Goal: Task Accomplishment & Management: Manage account settings

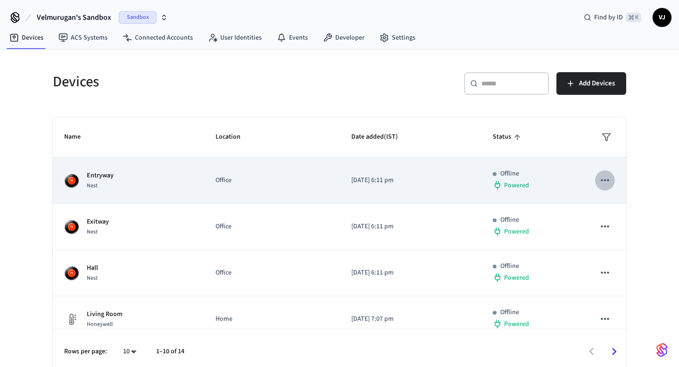
click at [604, 174] on icon "sticky table" at bounding box center [605, 180] width 12 height 12
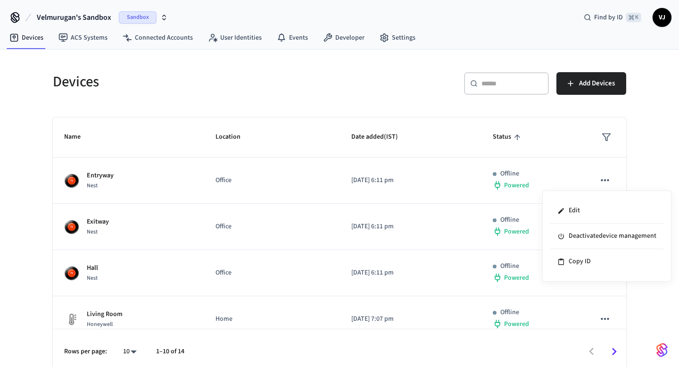
click at [605, 180] on div at bounding box center [339, 183] width 679 height 367
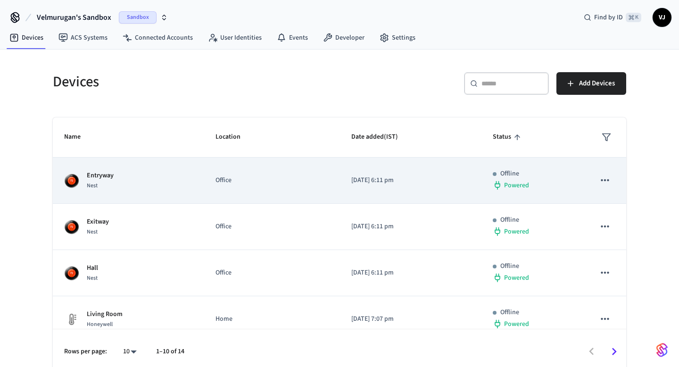
click at [605, 183] on icon "sticky table" at bounding box center [605, 180] width 12 height 12
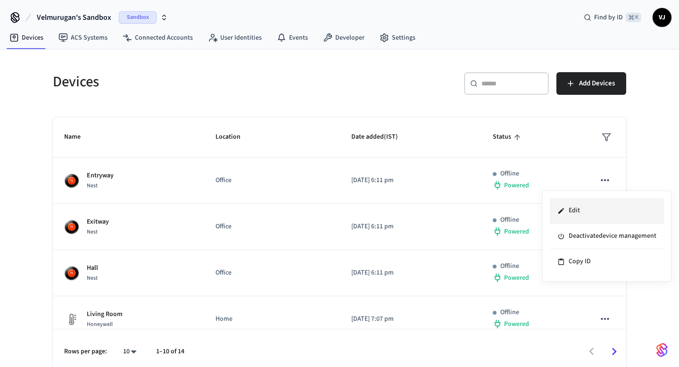
click at [579, 214] on li "Edit" at bounding box center [607, 210] width 114 height 25
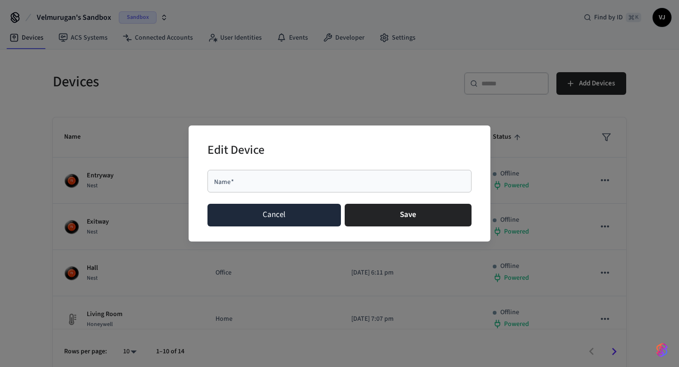
click at [299, 207] on button "Cancel" at bounding box center [274, 215] width 133 height 23
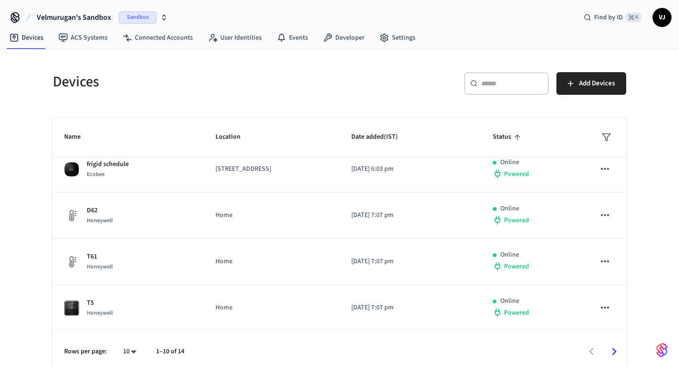
scroll to position [291, 0]
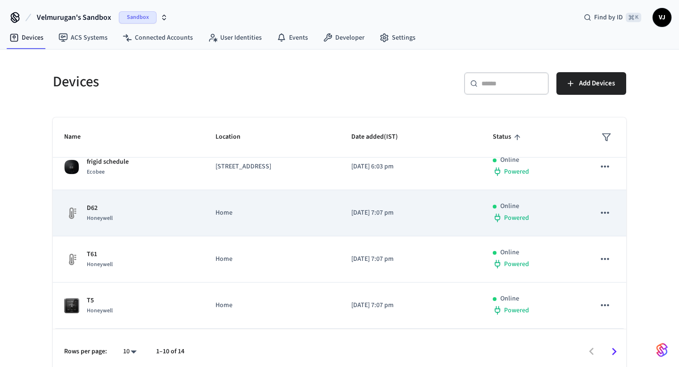
click at [613, 212] on button "sticky table" at bounding box center [605, 213] width 20 height 20
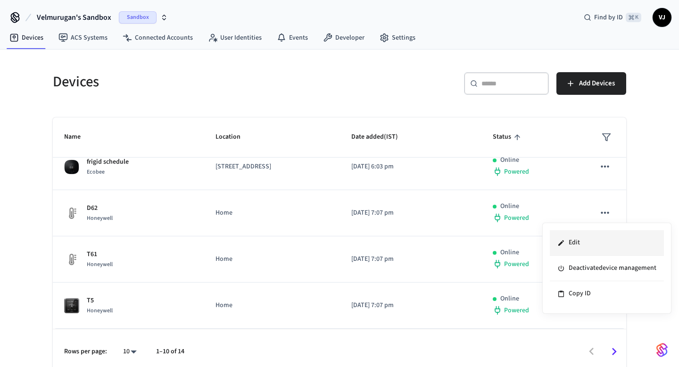
click at [571, 241] on li "Edit" at bounding box center [607, 242] width 114 height 25
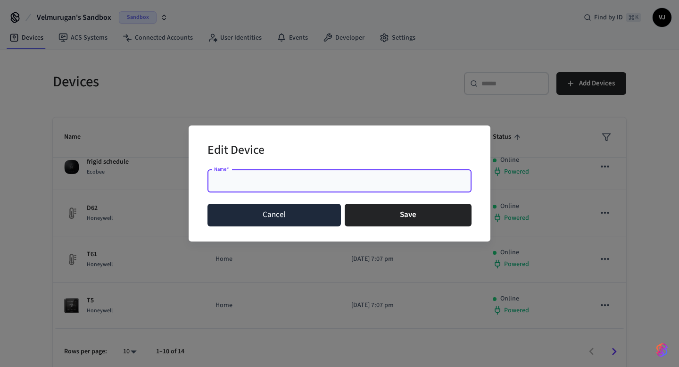
click at [304, 217] on button "Cancel" at bounding box center [274, 215] width 133 height 23
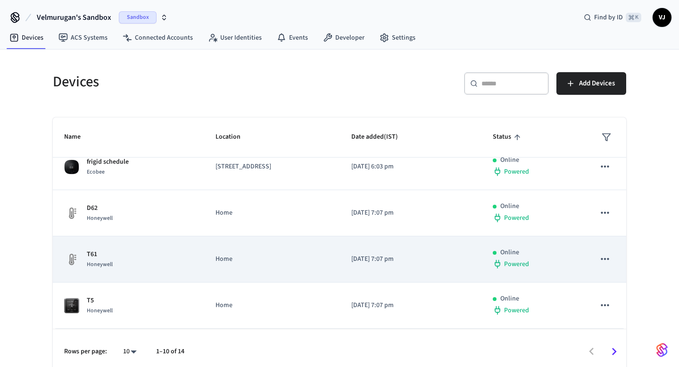
click at [152, 255] on div "T61 Honeywell" at bounding box center [128, 259] width 129 height 20
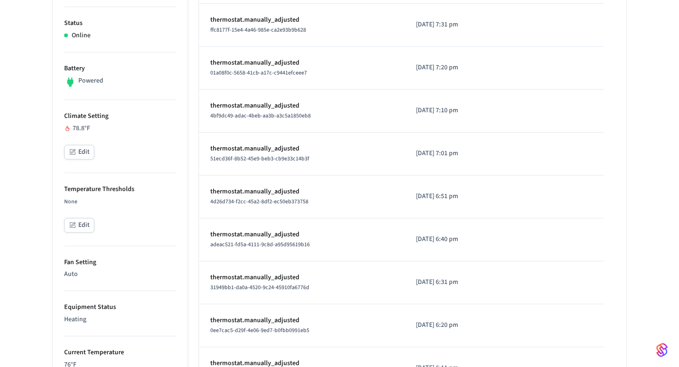
scroll to position [246, 0]
click at [76, 152] on icon "button" at bounding box center [73, 151] width 8 height 8
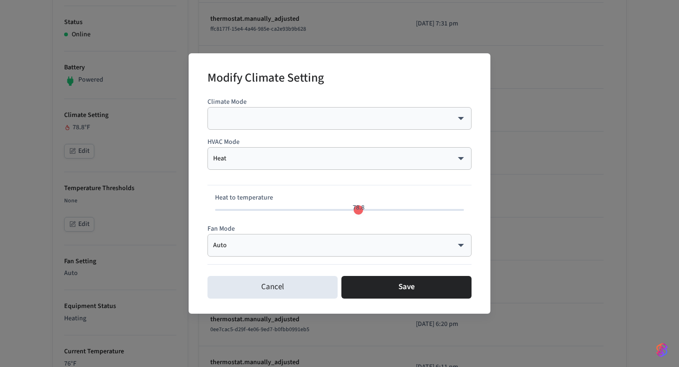
click at [249, 244] on body "Velmurugan's Sandbox Sandbox Find by ID ⌘ K VJ Devices ACS Systems Connected Ac…" at bounding box center [339, 239] width 679 height 971
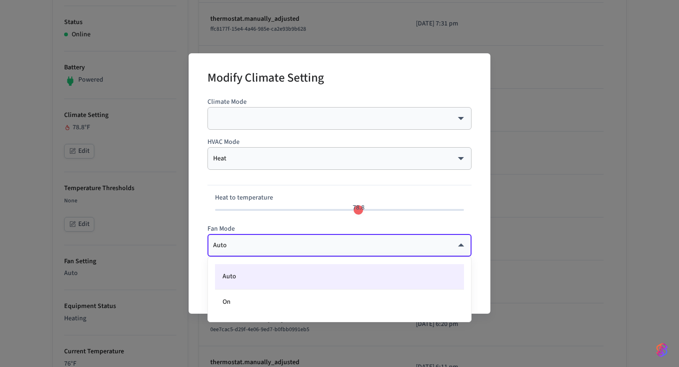
click at [190, 226] on div at bounding box center [339, 183] width 679 height 367
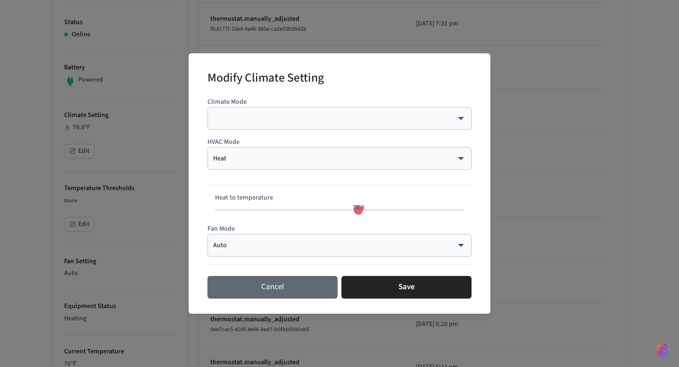
click at [283, 294] on button "Cancel" at bounding box center [273, 287] width 130 height 23
type input "**"
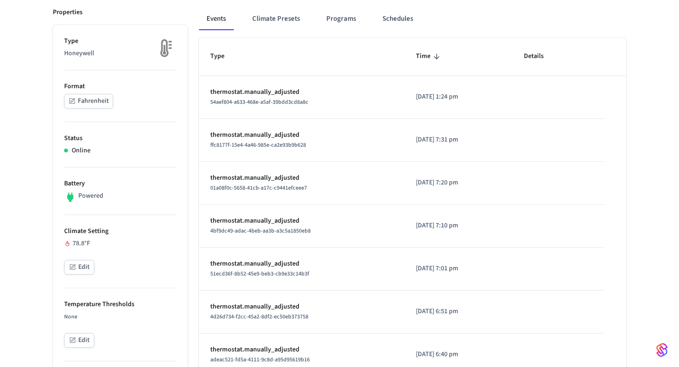
scroll to position [0, 0]
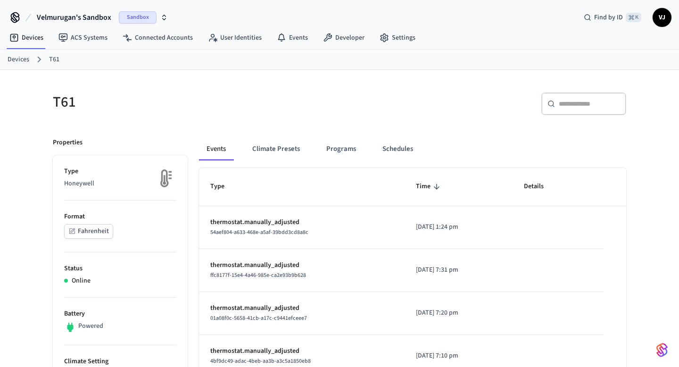
click at [42, 49] on div "Devices ACS Systems Connected Accounts User Identities Events Developer Settings" at bounding box center [339, 38] width 679 height 22
click at [38, 41] on link "Devices" at bounding box center [26, 37] width 49 height 17
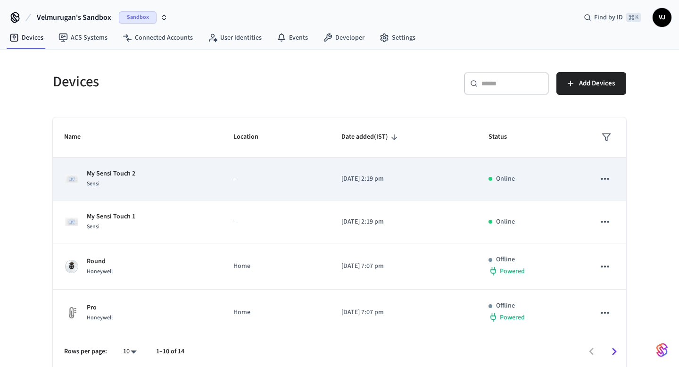
click at [103, 164] on td "My Sensi Touch 2 Sensi" at bounding box center [137, 179] width 169 height 43
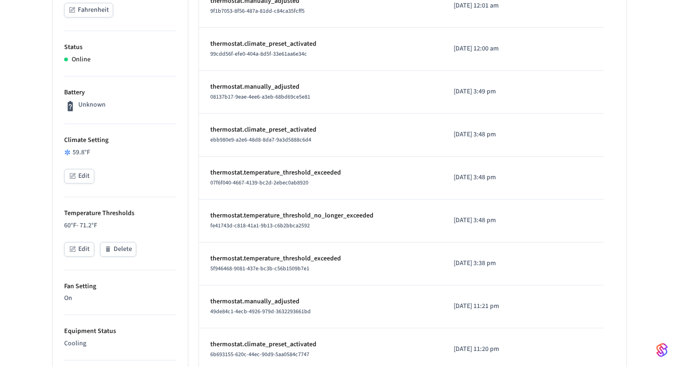
scroll to position [228, 0]
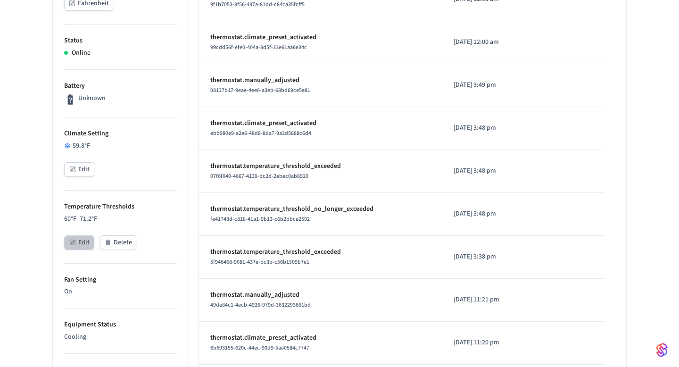
click at [66, 243] on button "Edit" at bounding box center [79, 242] width 30 height 15
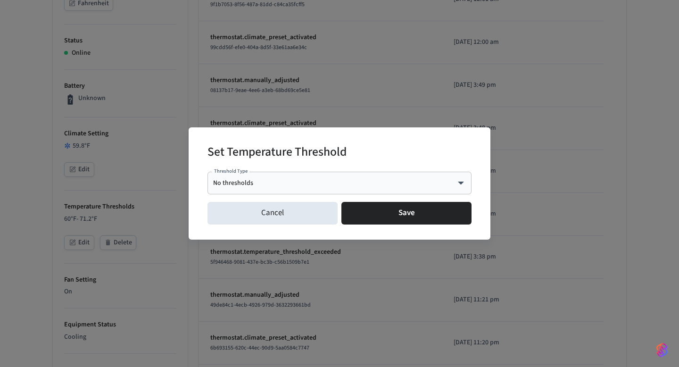
click at [66, 243] on div "Set Temperature Threshold Threshold Type No thresholds **** Threshold Type Canc…" at bounding box center [339, 183] width 679 height 367
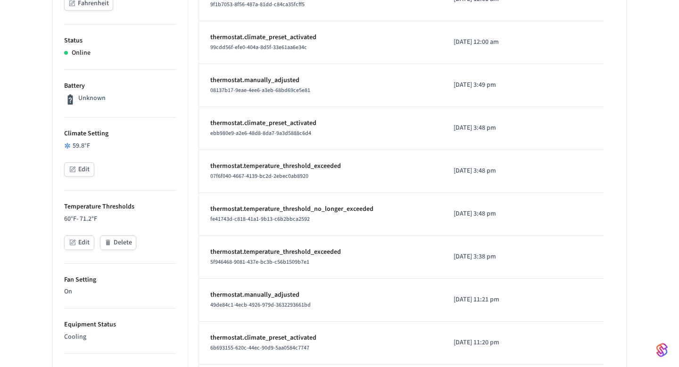
click at [68, 167] on button "Edit" at bounding box center [79, 169] width 30 height 15
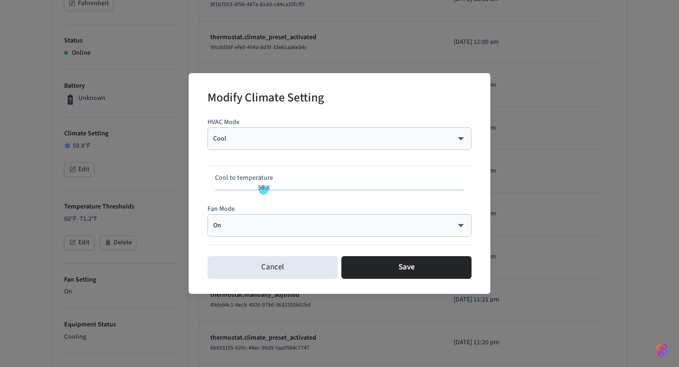
click at [239, 230] on div "On ** ​" at bounding box center [340, 225] width 264 height 23
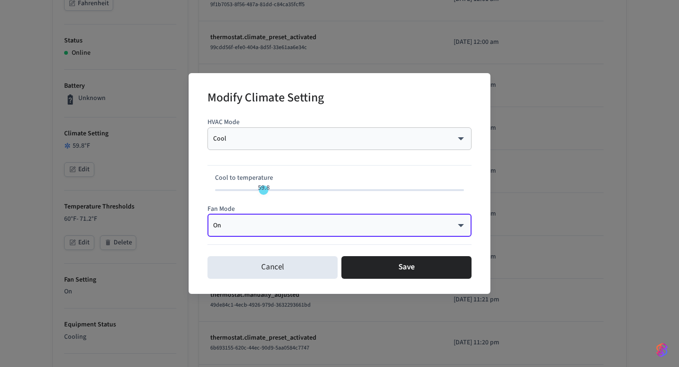
click at [465, 224] on body "Velmurugan's Sandbox Sandbox Find by ID ⌘ K VJ Devices ACS Systems Connected Ac…" at bounding box center [339, 280] width 679 height 1016
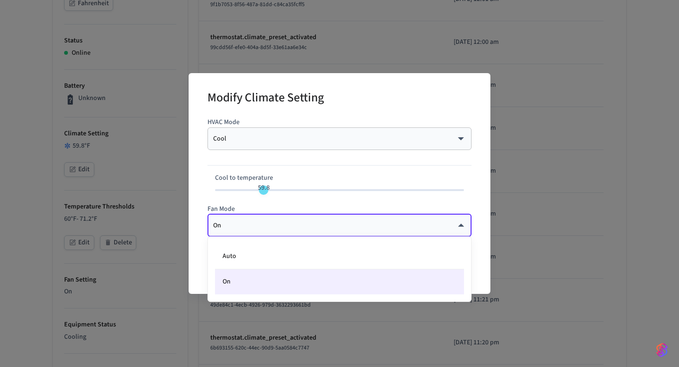
click at [349, 164] on div at bounding box center [339, 183] width 679 height 367
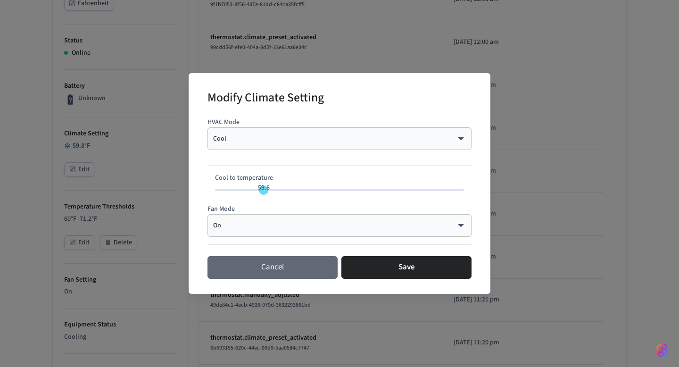
click at [274, 271] on button "Cancel" at bounding box center [273, 267] width 130 height 23
type input "**"
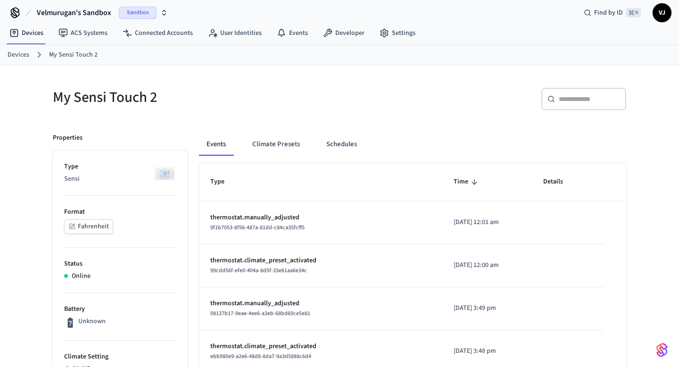
scroll to position [0, 0]
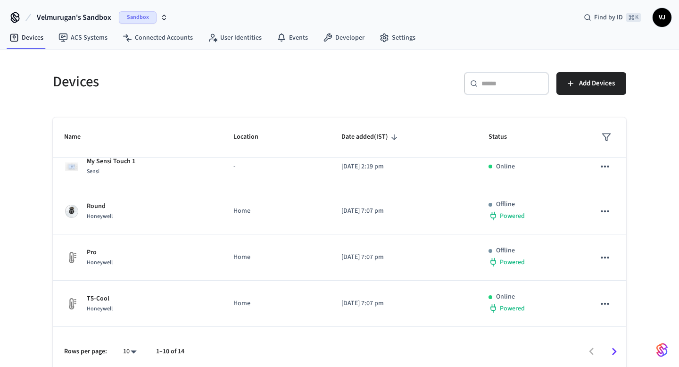
scroll to position [76, 0]
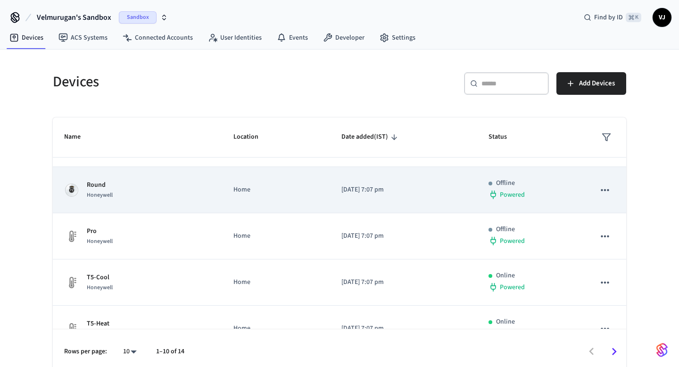
click at [95, 182] on p "Round" at bounding box center [100, 185] width 26 height 10
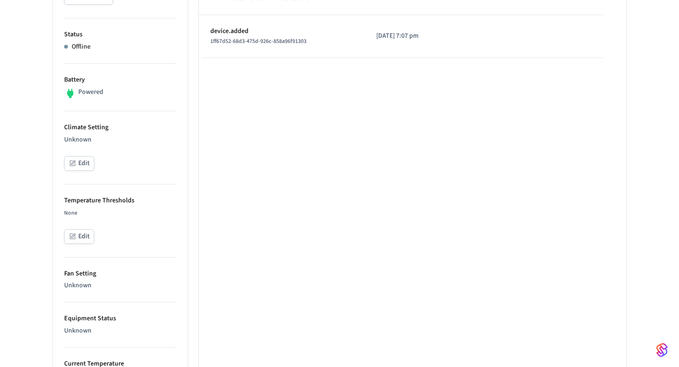
scroll to position [226, 0]
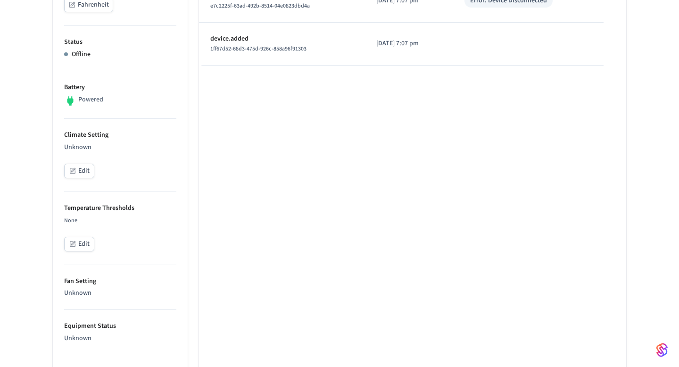
click at [77, 170] on button "Edit" at bounding box center [79, 171] width 30 height 15
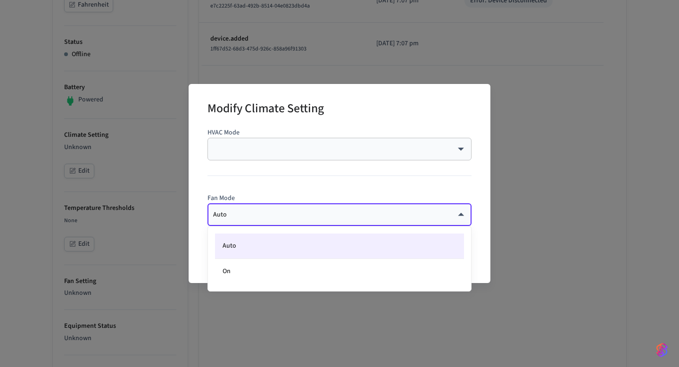
click at [217, 213] on body "Velmurugan's Sandbox Sandbox Find by ID ⌘ K VJ Devices ACS Systems Connected Ac…" at bounding box center [339, 287] width 679 height 1026
click at [215, 342] on div at bounding box center [339, 183] width 679 height 367
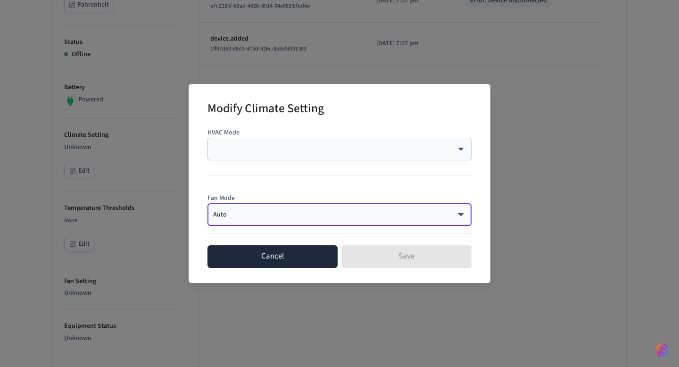
click at [251, 262] on button "Cancel" at bounding box center [273, 256] width 130 height 23
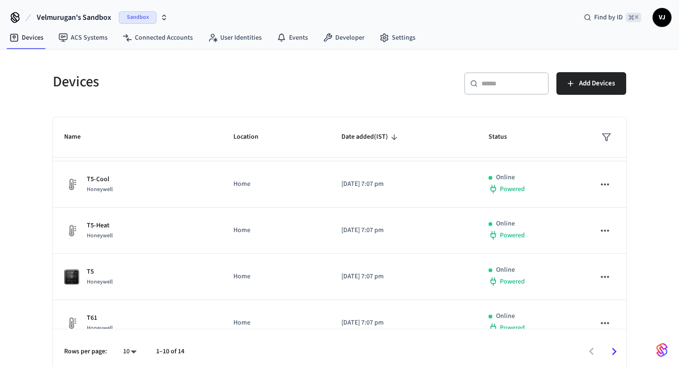
scroll to position [178, 0]
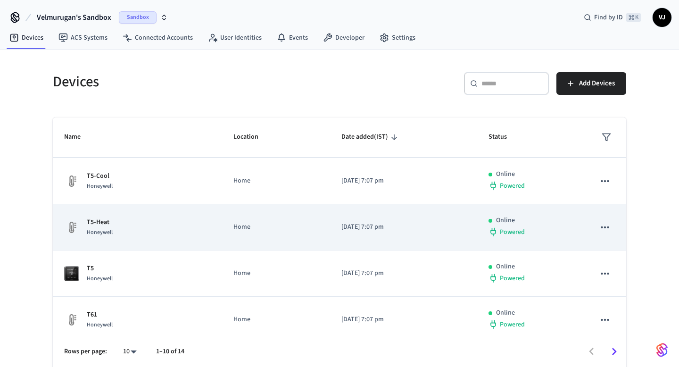
click at [85, 216] on td "T5-Heat Honeywell" at bounding box center [137, 227] width 169 height 46
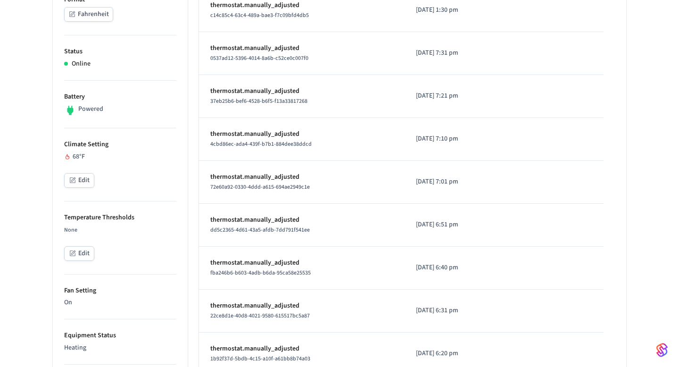
scroll to position [216, 0]
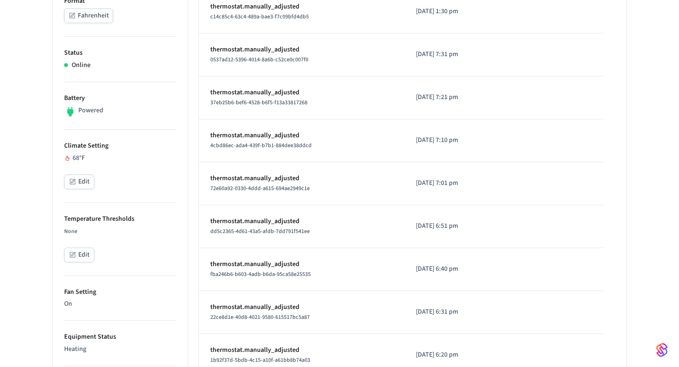
click at [77, 179] on button "Edit" at bounding box center [79, 181] width 30 height 15
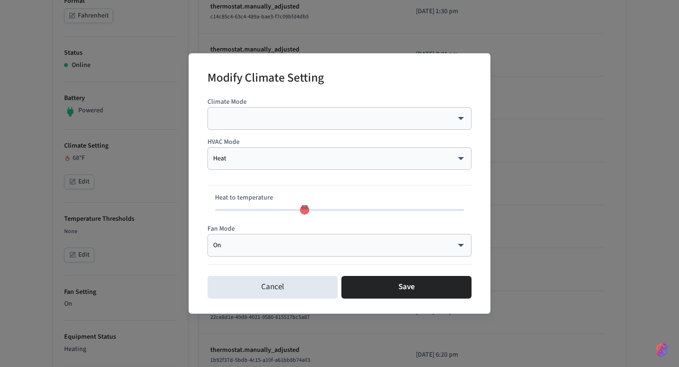
click at [225, 247] on body "Velmurugan's Sandbox Sandbox Find by ID ⌘ K VJ Devices ACS Systems Connected Ac…" at bounding box center [339, 269] width 679 height 971
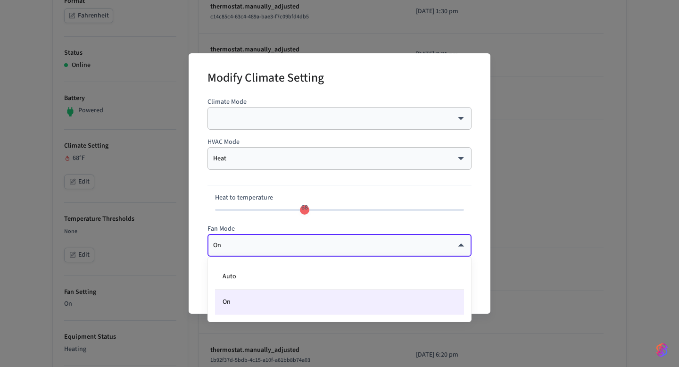
click at [191, 269] on div at bounding box center [339, 183] width 679 height 367
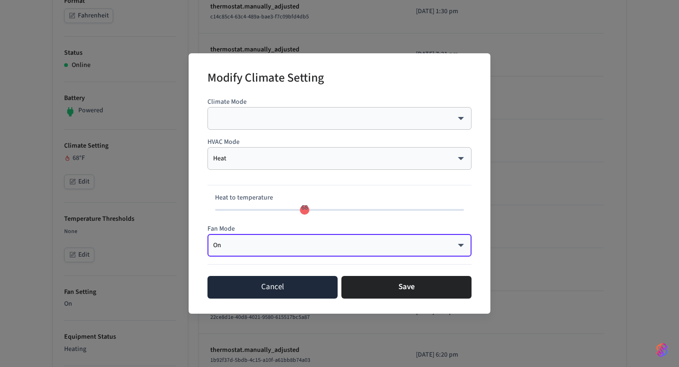
click at [241, 282] on button "Cancel" at bounding box center [273, 287] width 130 height 23
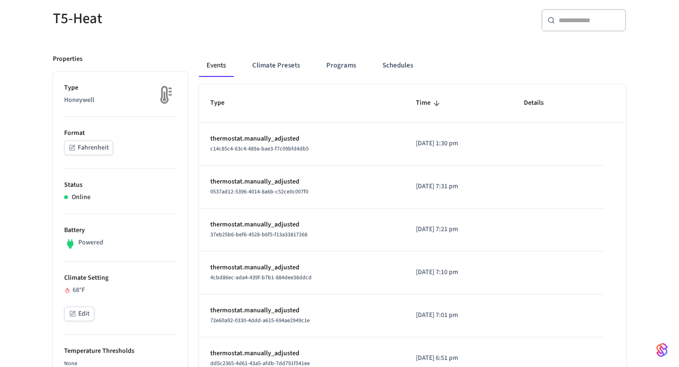
scroll to position [0, 0]
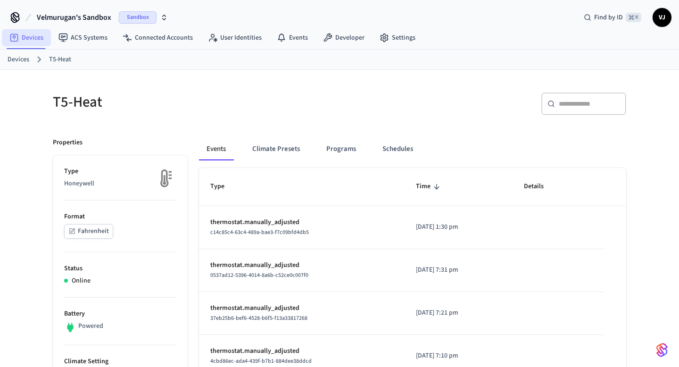
click at [16, 29] on nav "Devices ACS Systems Connected Accounts User Identities Events Developer Settings" at bounding box center [212, 38] width 421 height 22
click at [19, 33] on link "Devices" at bounding box center [26, 37] width 49 height 17
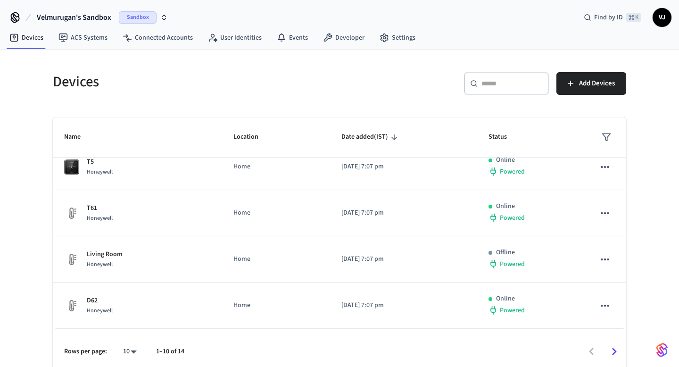
scroll to position [7, 0]
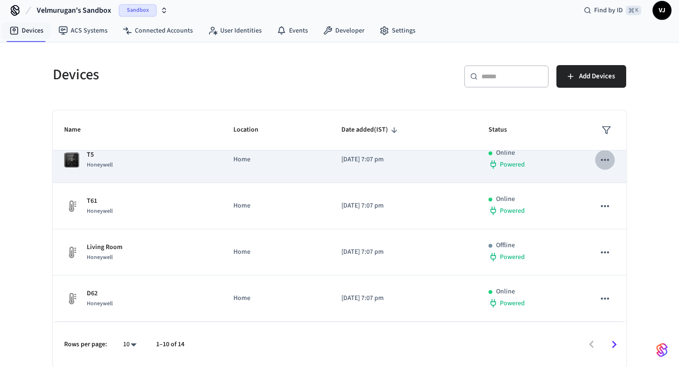
click at [605, 157] on icon "sticky table" at bounding box center [605, 160] width 12 height 12
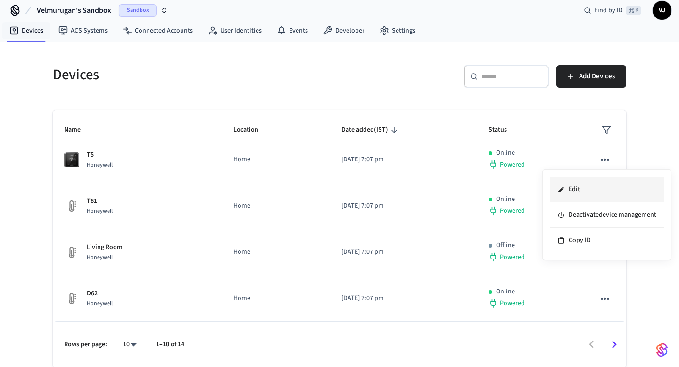
click at [569, 187] on li "Edit" at bounding box center [607, 189] width 114 height 25
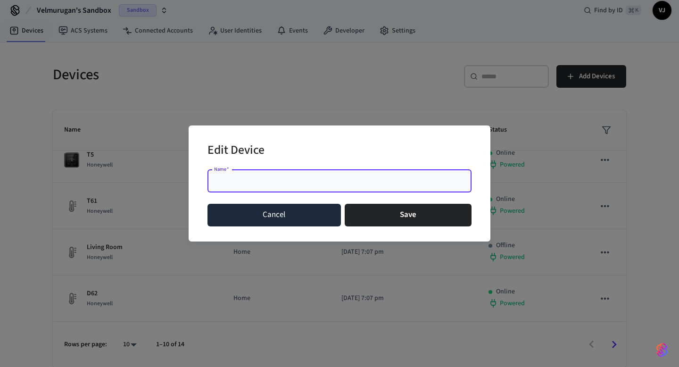
click at [298, 222] on button "Cancel" at bounding box center [274, 215] width 133 height 23
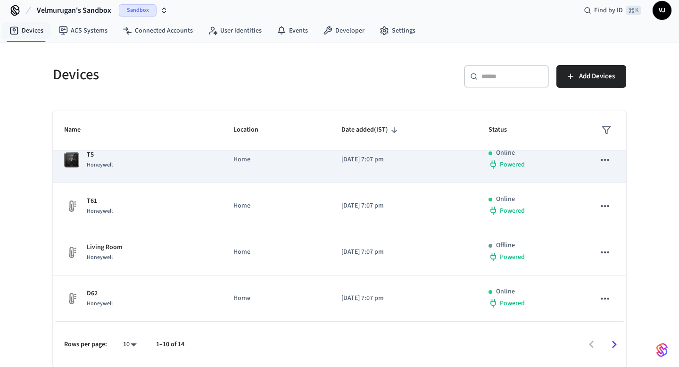
click at [125, 166] on div "T5 Honeywell" at bounding box center [137, 160] width 147 height 20
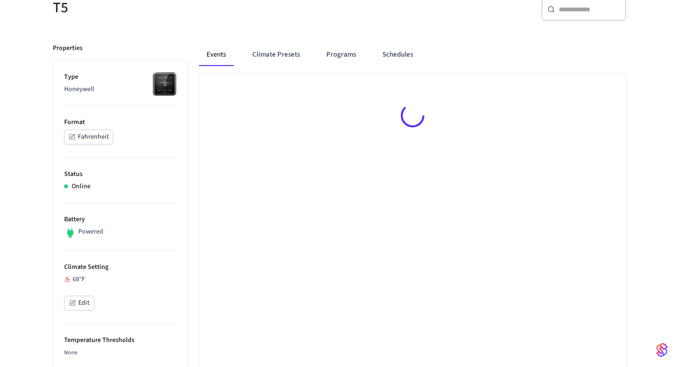
scroll to position [116, 0]
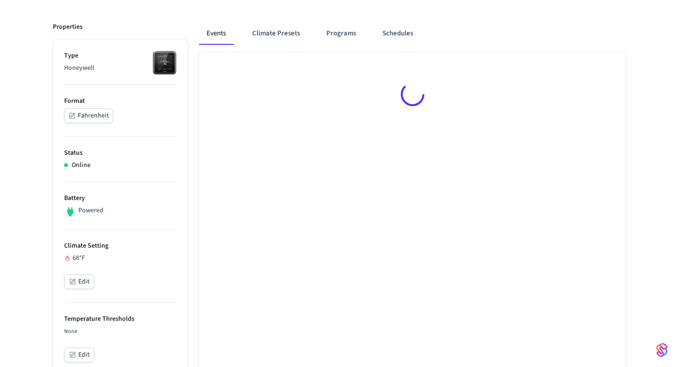
click at [89, 282] on button "Edit" at bounding box center [79, 281] width 30 height 15
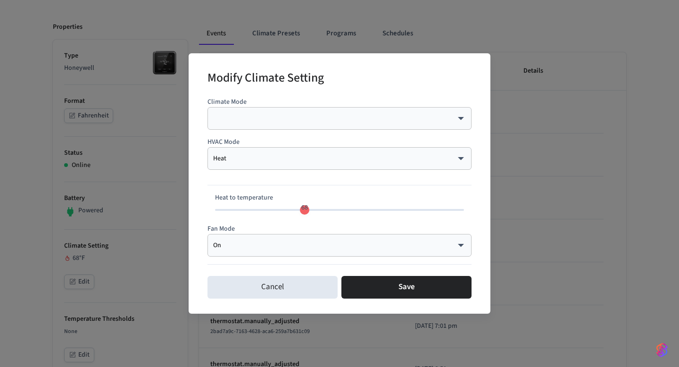
click at [271, 122] on body "Velmurugan's Sandbox Sandbox Find by ID ⌘ K VJ Devices ACS Systems Connected Ac…" at bounding box center [339, 369] width 679 height 971
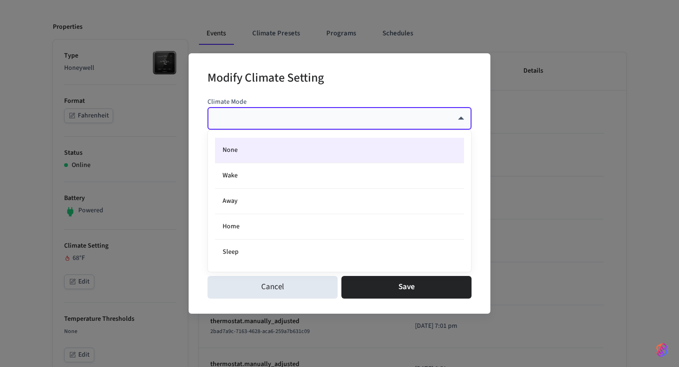
click at [200, 150] on div at bounding box center [339, 183] width 679 height 367
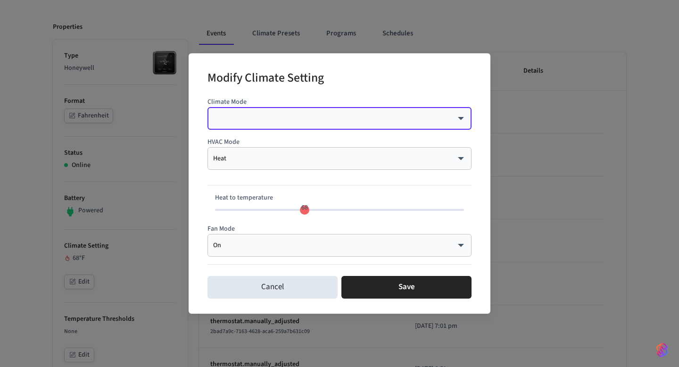
click at [230, 160] on body "Velmurugan's Sandbox Sandbox Find by ID ⌘ K VJ Devices ACS Systems Connected Ac…" at bounding box center [339, 369] width 679 height 971
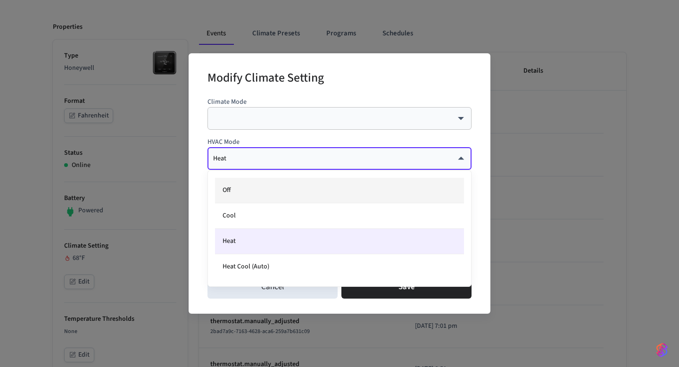
click at [235, 193] on li "Off" at bounding box center [339, 190] width 249 height 25
type input "***"
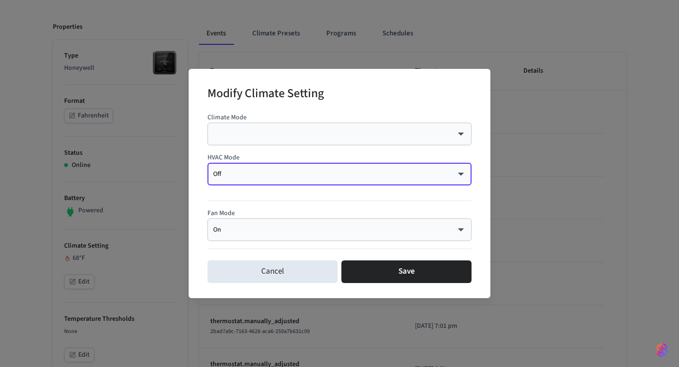
click at [251, 222] on div "On ** ​" at bounding box center [340, 229] width 264 height 23
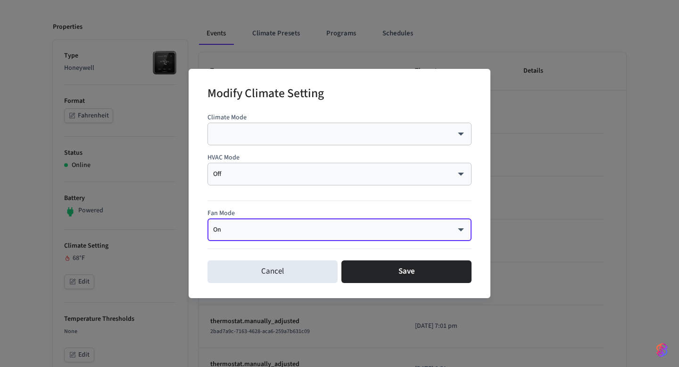
click at [313, 228] on body "Velmurugan's Sandbox Sandbox Find by ID ⌘ K VJ Devices ACS Systems Connected Ac…" at bounding box center [339, 369] width 679 height 971
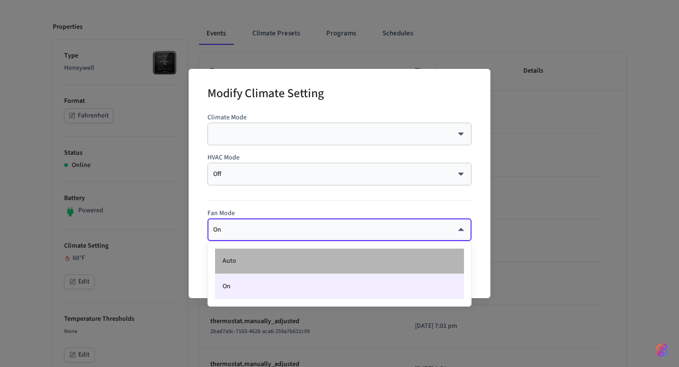
click at [247, 269] on li "Auto" at bounding box center [339, 261] width 249 height 25
type input "****"
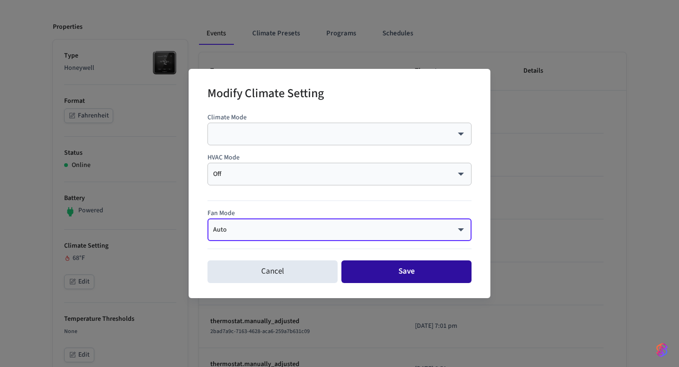
click at [404, 266] on button "Save" at bounding box center [406, 271] width 130 height 23
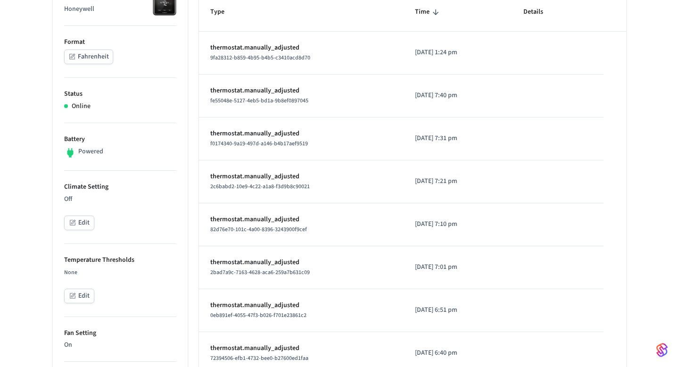
scroll to position [178, 0]
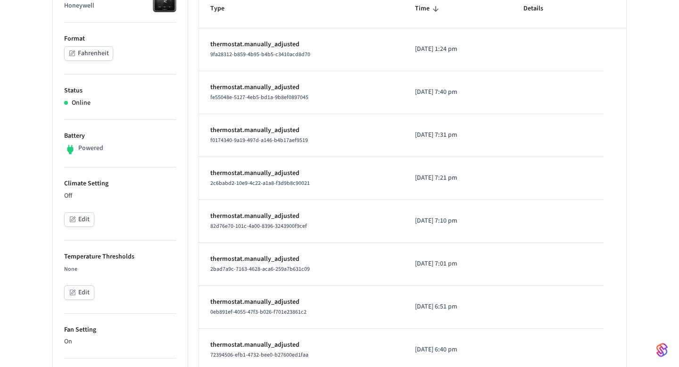
click at [83, 213] on button "Edit" at bounding box center [79, 219] width 30 height 15
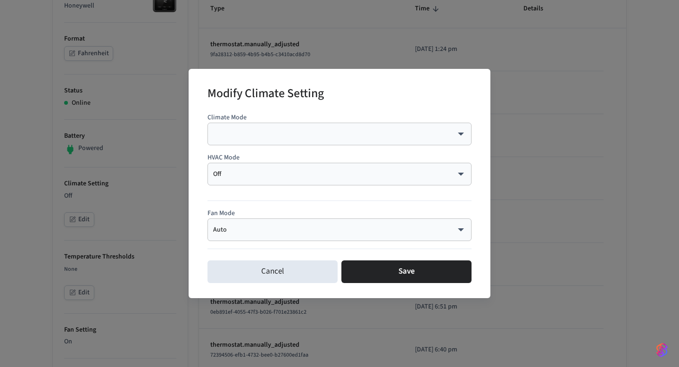
click at [249, 168] on div "Off *** ​" at bounding box center [340, 174] width 264 height 23
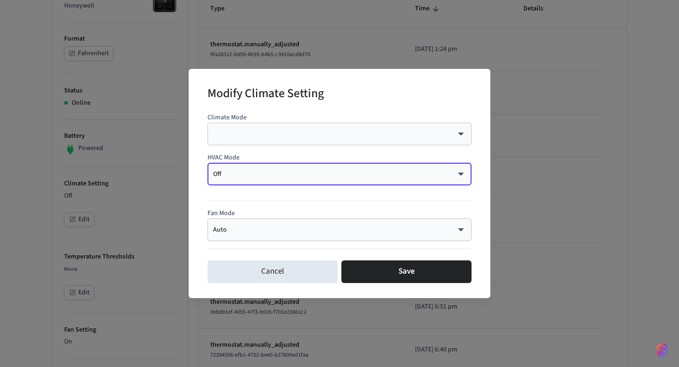
click at [281, 224] on div "Auto **** ​" at bounding box center [340, 229] width 264 height 23
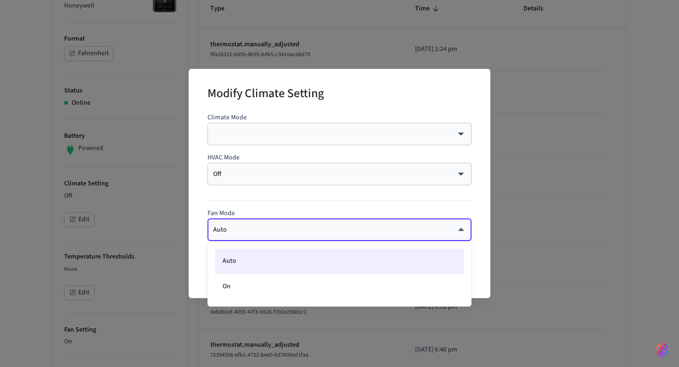
click at [318, 225] on body "Velmurugan's Sandbox Sandbox Find by ID ⌘ K VJ Devices ACS Systems Connected Ac…" at bounding box center [339, 307] width 679 height 971
click at [318, 225] on div at bounding box center [339, 183] width 679 height 367
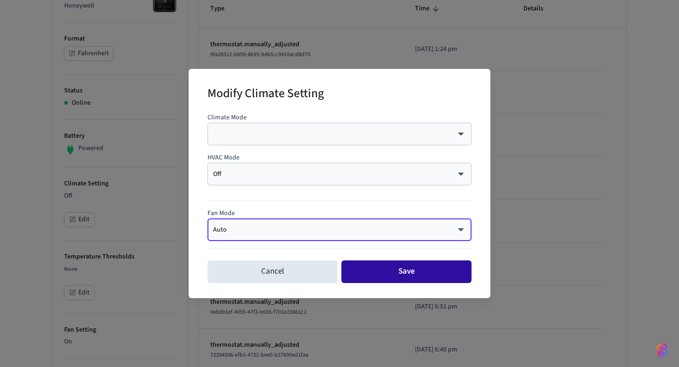
click at [401, 268] on button "Save" at bounding box center [406, 271] width 130 height 23
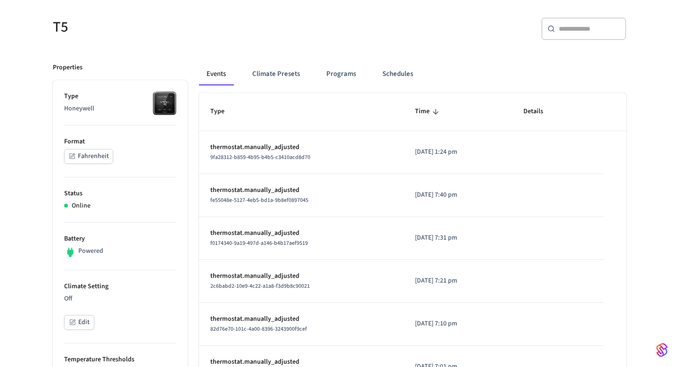
scroll to position [0, 0]
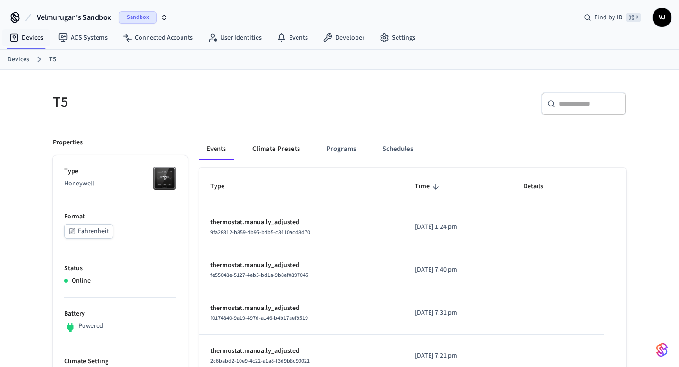
click at [257, 144] on button "Climate Presets" at bounding box center [276, 149] width 63 height 23
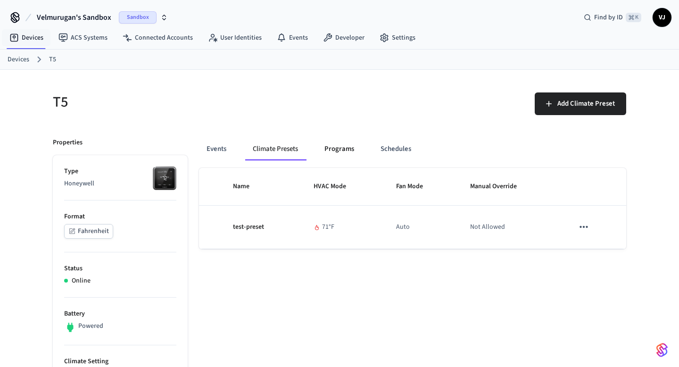
click at [345, 157] on button "Programs" at bounding box center [339, 149] width 45 height 23
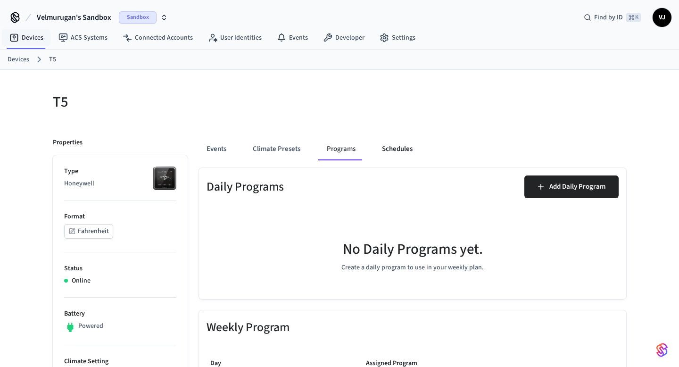
click at [391, 147] on button "Schedules" at bounding box center [397, 149] width 46 height 23
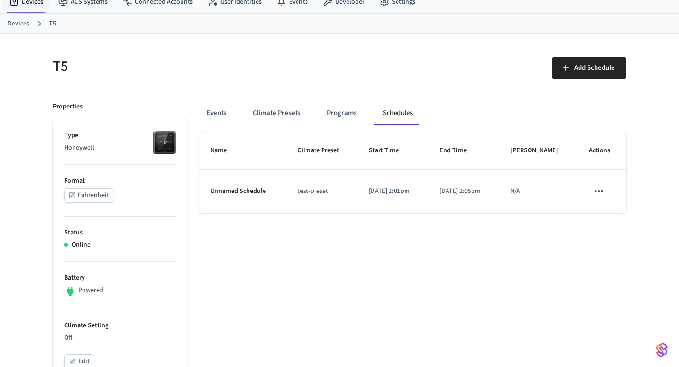
scroll to position [42, 0]
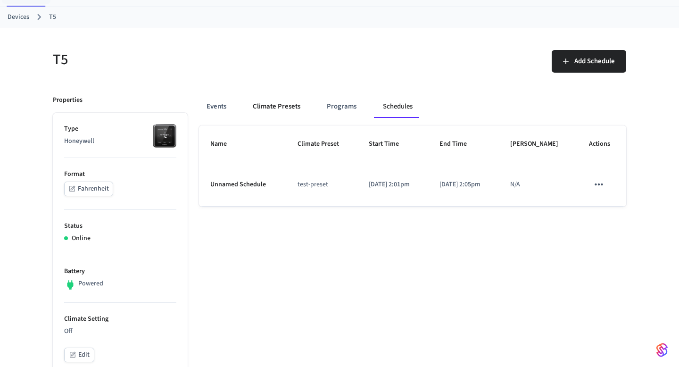
click at [283, 106] on button "Climate Presets" at bounding box center [276, 106] width 63 height 23
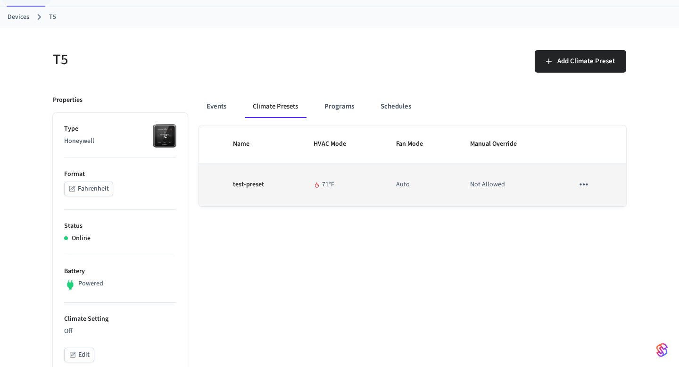
click at [315, 188] on div "71 °F" at bounding box center [344, 185] width 60 height 10
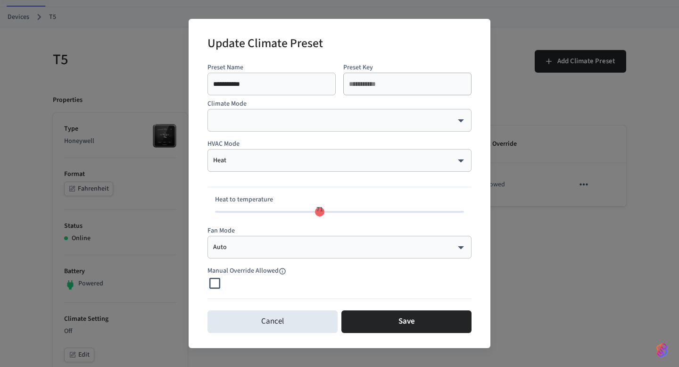
click at [253, 257] on div "Auto **** ​" at bounding box center [340, 247] width 264 height 23
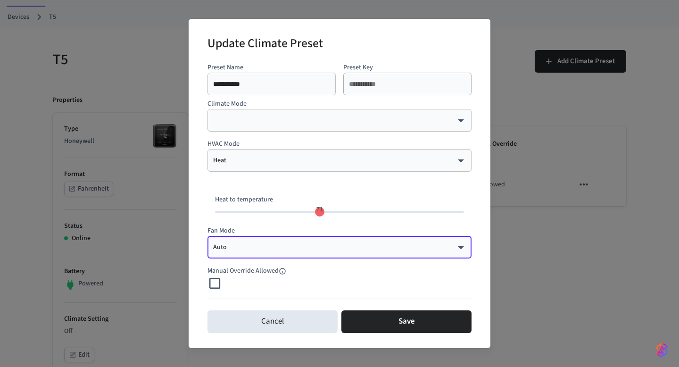
click at [290, 257] on div "Auto **** ​" at bounding box center [340, 247] width 264 height 23
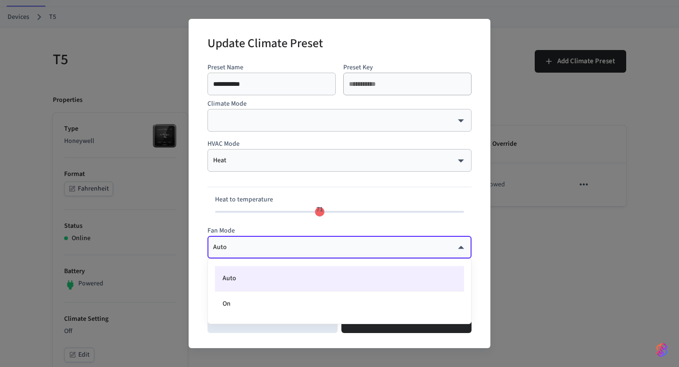
click at [362, 250] on div at bounding box center [339, 183] width 679 height 367
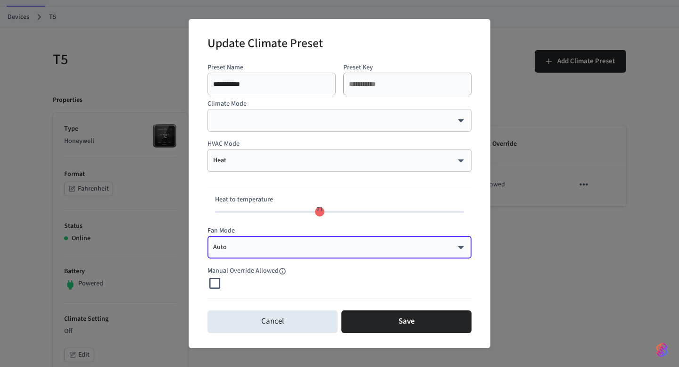
click at [279, 146] on p "HVAC Mode" at bounding box center [340, 144] width 264 height 10
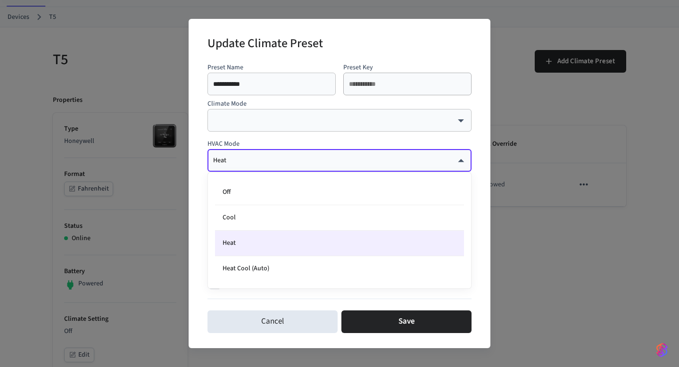
click at [235, 135] on div at bounding box center [339, 183] width 679 height 367
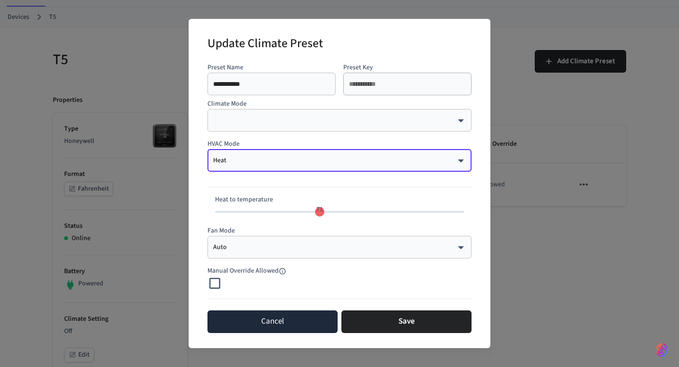
click at [255, 320] on button "Cancel" at bounding box center [273, 321] width 130 height 23
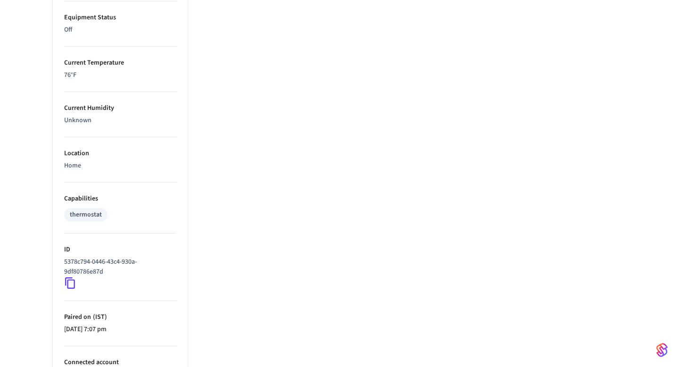
scroll to position [604, 0]
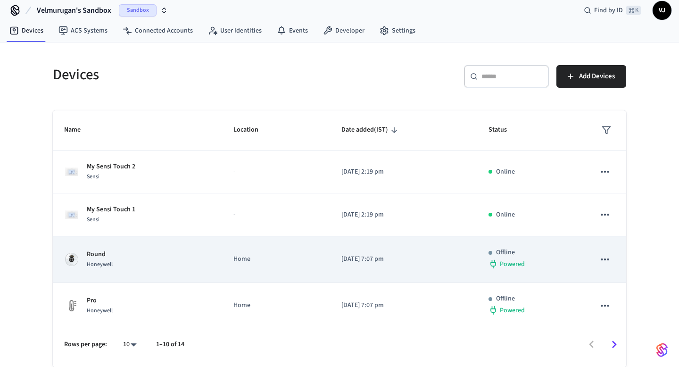
scroll to position [284, 0]
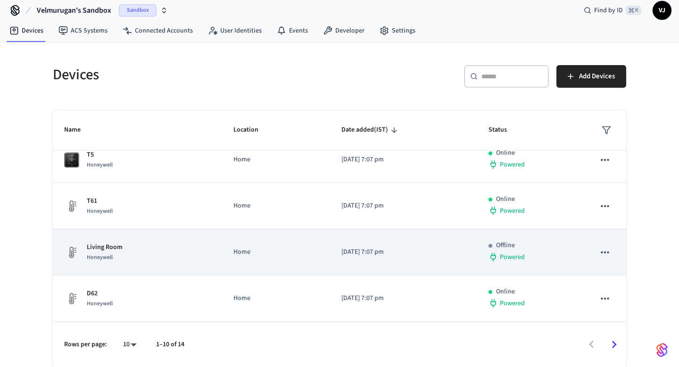
click at [110, 248] on p "Living Room" at bounding box center [105, 247] width 36 height 10
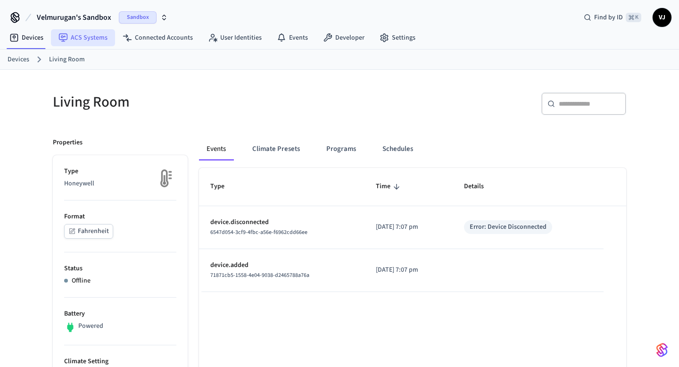
click at [95, 39] on link "ACS Systems" at bounding box center [83, 37] width 64 height 17
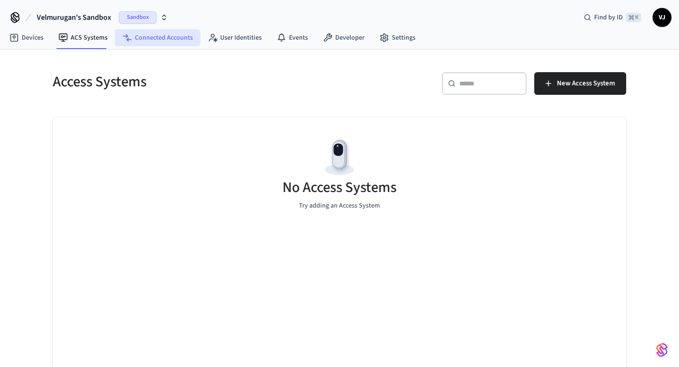
click at [159, 32] on link "Connected Accounts" at bounding box center [157, 37] width 85 height 17
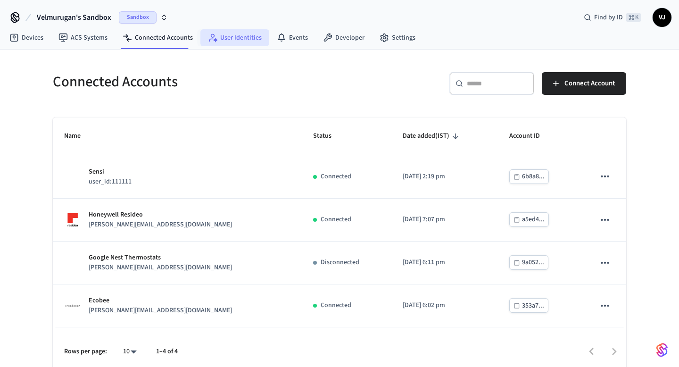
click at [241, 44] on link "User Identities" at bounding box center [234, 37] width 69 height 17
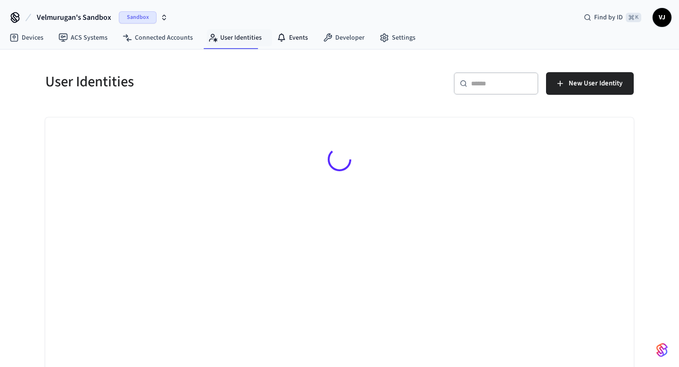
click at [287, 46] on nav "Devices ACS Systems Connected Accounts User Identities Events Developer Settings" at bounding box center [212, 38] width 421 height 22
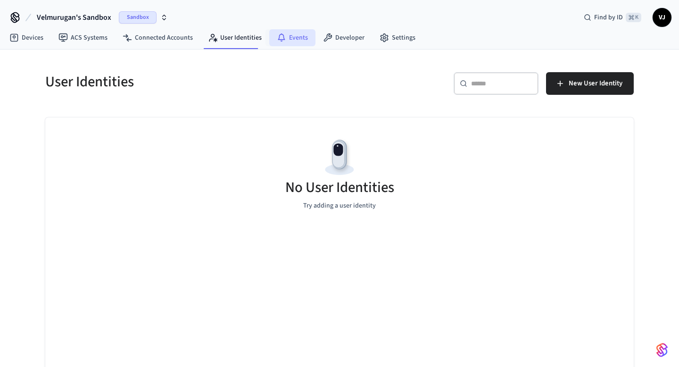
click at [291, 39] on link "Events" at bounding box center [292, 37] width 46 height 17
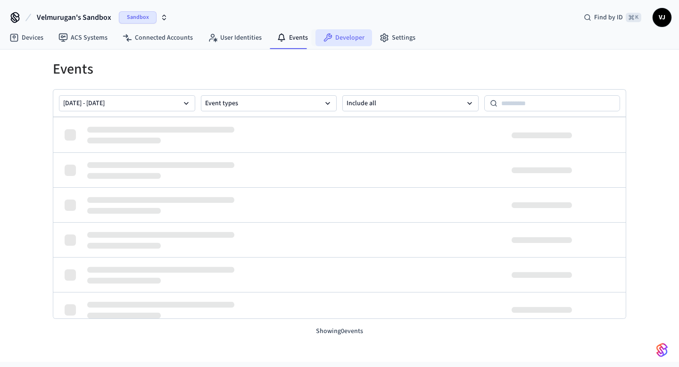
click at [324, 40] on icon at bounding box center [328, 37] width 8 height 8
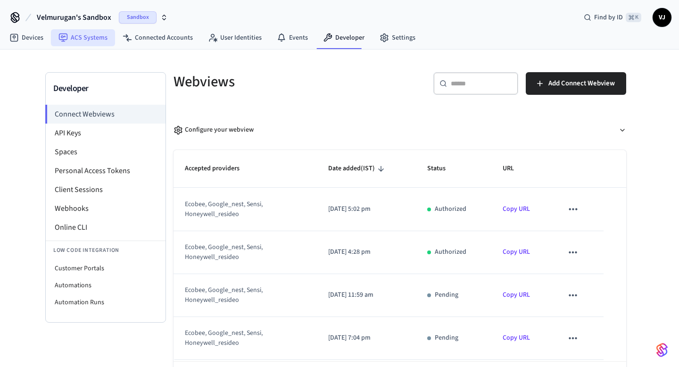
click at [88, 38] on link "ACS Systems" at bounding box center [83, 37] width 64 height 17
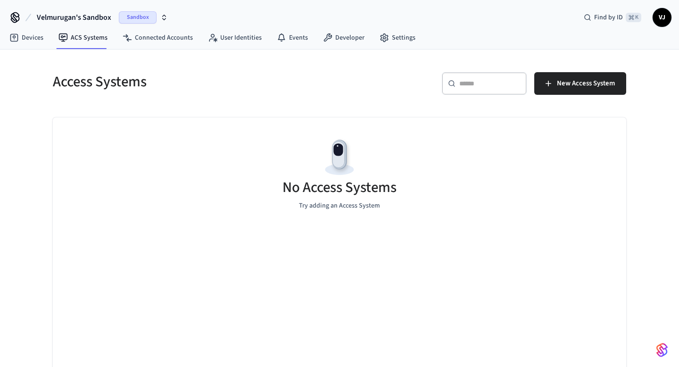
click at [362, 103] on div "Access Systems ​ ​ New Access System No Access Systems Try adding an Access Sys…" at bounding box center [339, 218] width 589 height 314
click at [338, 35] on link "Developer" at bounding box center [343, 37] width 57 height 17
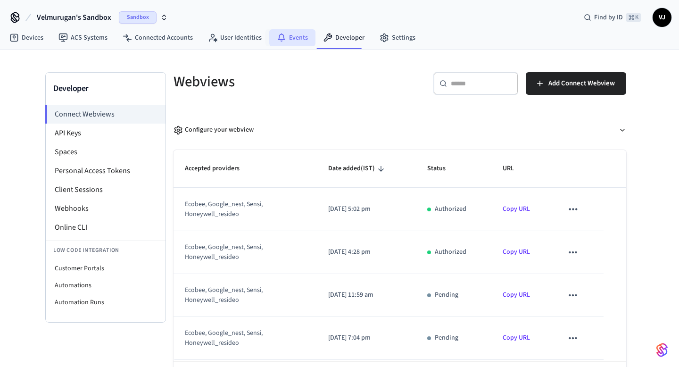
click at [281, 41] on icon at bounding box center [282, 41] width 2 height 1
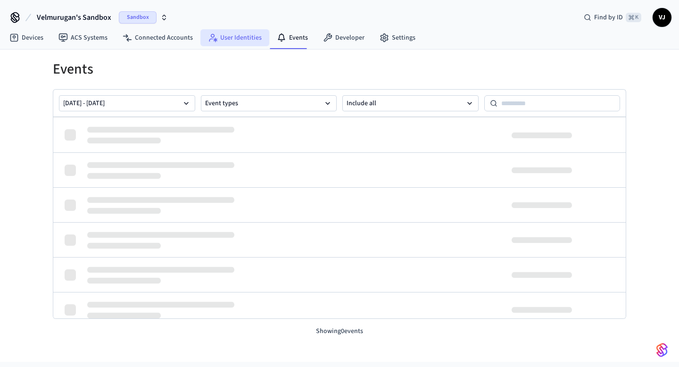
click at [241, 44] on link "User Identities" at bounding box center [234, 37] width 69 height 17
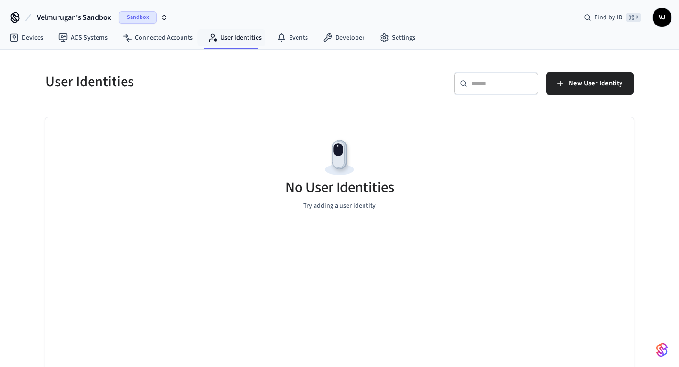
click at [182, 46] on nav "Devices ACS Systems Connected Accounts User Identities Events Developer Settings" at bounding box center [212, 38] width 421 height 22
click at [162, 40] on link "Connected Accounts" at bounding box center [157, 37] width 85 height 17
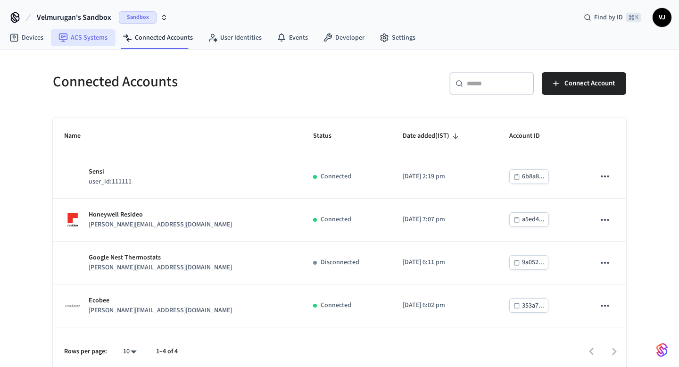
click at [97, 41] on link "ACS Systems" at bounding box center [83, 37] width 64 height 17
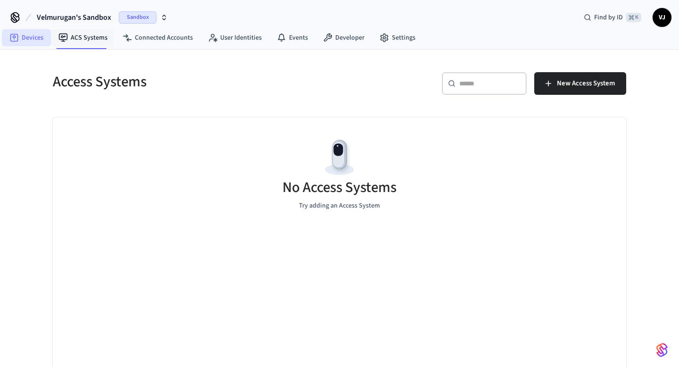
click at [28, 46] on link "Devices" at bounding box center [26, 37] width 49 height 17
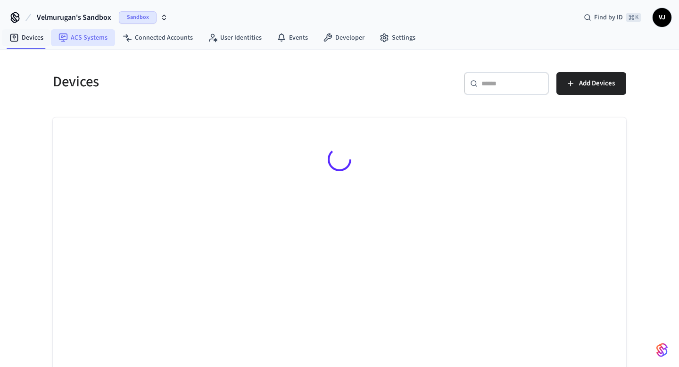
click at [81, 45] on link "ACS Systems" at bounding box center [83, 37] width 64 height 17
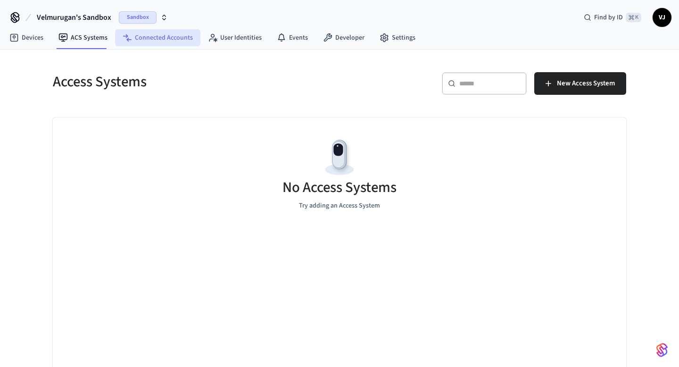
click at [164, 42] on link "Connected Accounts" at bounding box center [157, 37] width 85 height 17
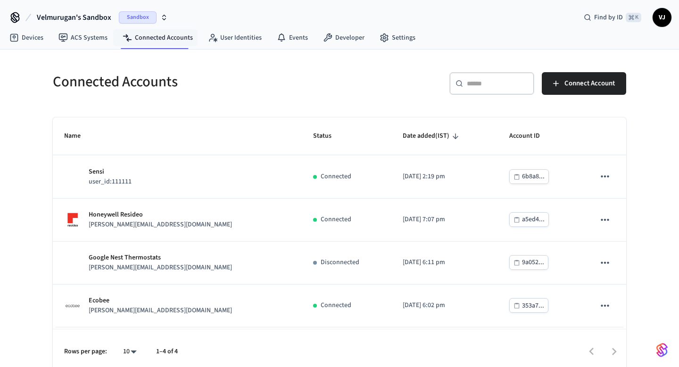
click at [96, 50] on div "Connected Accounts ​ ​ Connect Account Name Status Date added (IST) Account ID …" at bounding box center [340, 212] width 604 height 325
click at [88, 43] on link "ACS Systems" at bounding box center [83, 37] width 64 height 17
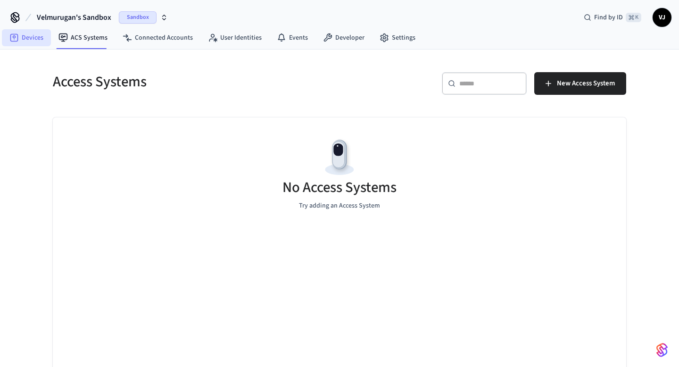
click at [42, 41] on link "Devices" at bounding box center [26, 37] width 49 height 17
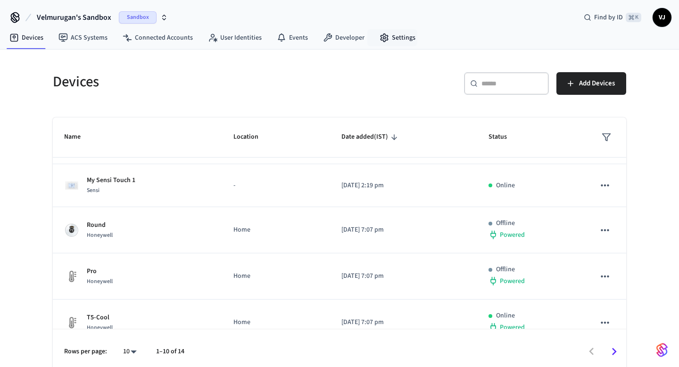
click at [381, 25] on div "Velmurugan's Sandbox Sandbox Find by ID ⌘ K VJ" at bounding box center [339, 13] width 679 height 27
click at [382, 43] on link "Settings" at bounding box center [397, 37] width 51 height 17
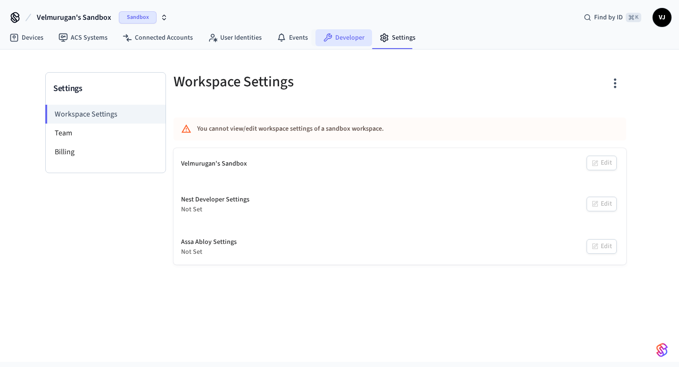
click at [349, 43] on link "Developer" at bounding box center [343, 37] width 57 height 17
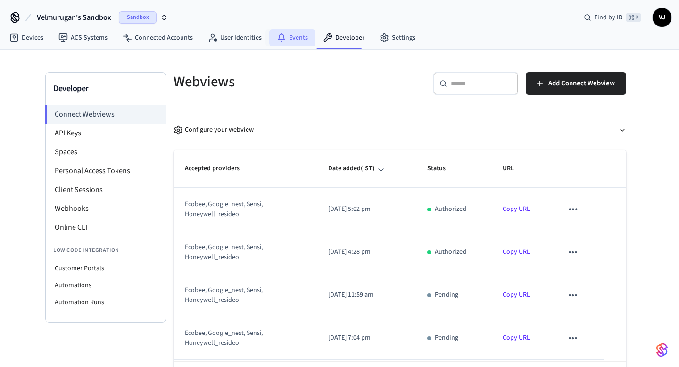
click at [304, 42] on link "Events" at bounding box center [292, 37] width 46 height 17
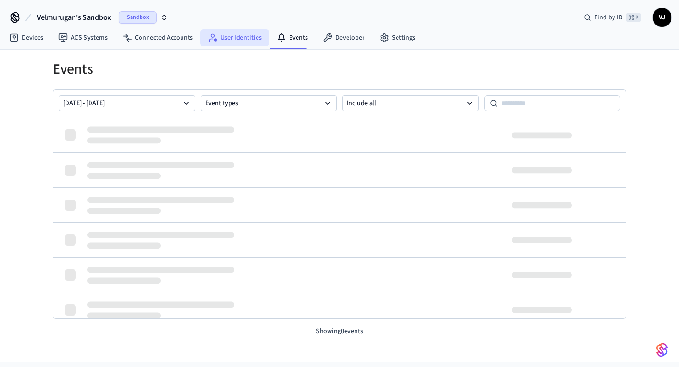
click at [238, 36] on link "User Identities" at bounding box center [234, 37] width 69 height 17
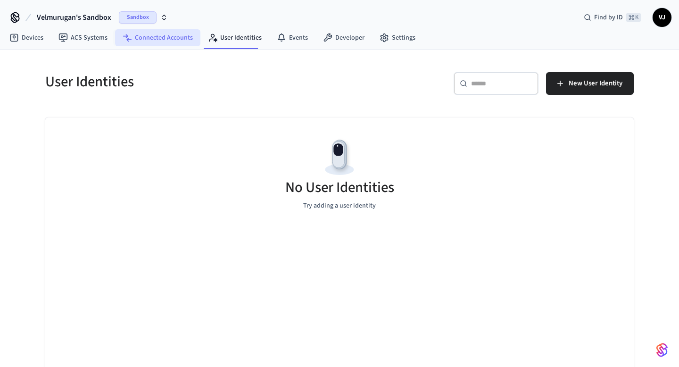
click at [183, 33] on link "Connected Accounts" at bounding box center [157, 37] width 85 height 17
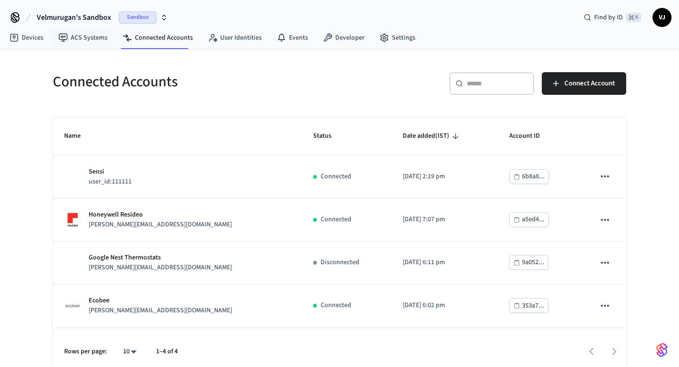
click at [66, 26] on button "Velmurugan's Sandbox Sandbox" at bounding box center [102, 18] width 137 height 20
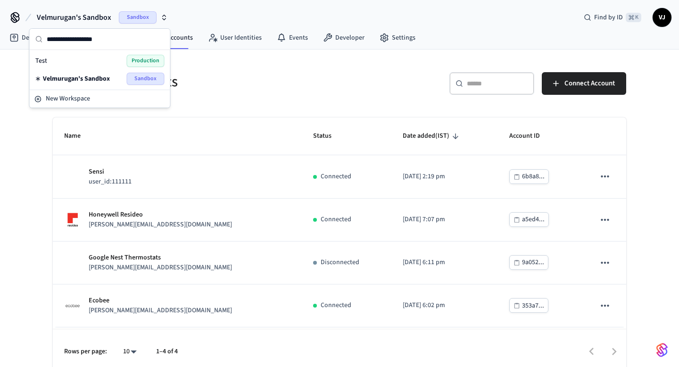
click at [18, 159] on div "Connected Accounts ​ ​ Connect Account Name Status Date added (IST) Account ID …" at bounding box center [339, 212] width 679 height 325
